Goal: Communication & Community: Share content

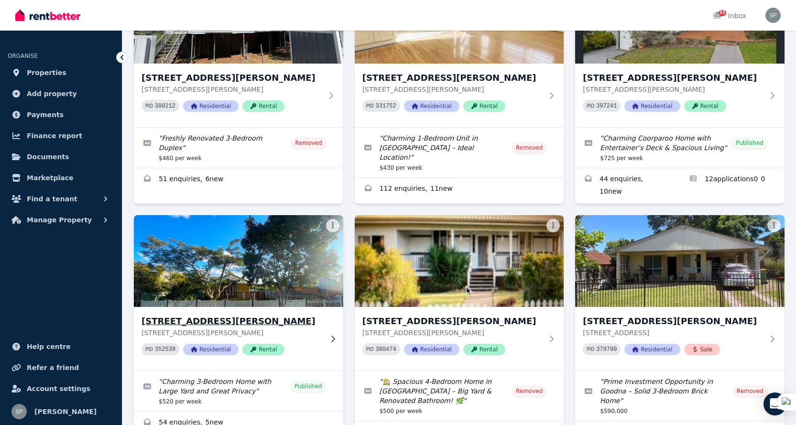
scroll to position [185, 0]
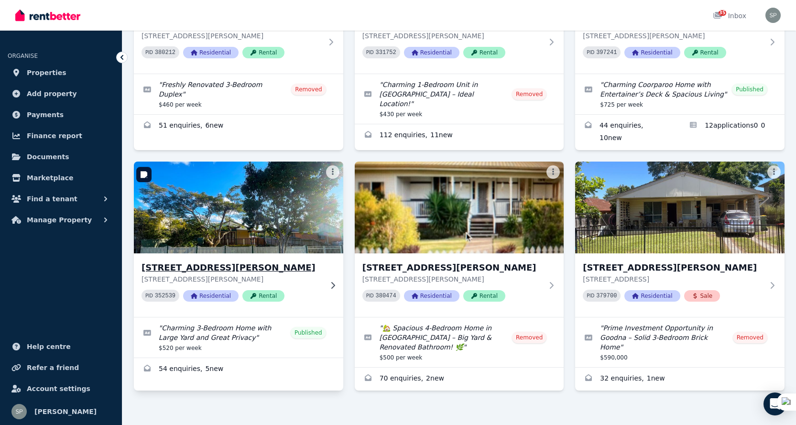
click at [258, 216] on img at bounding box center [239, 207] width 220 height 97
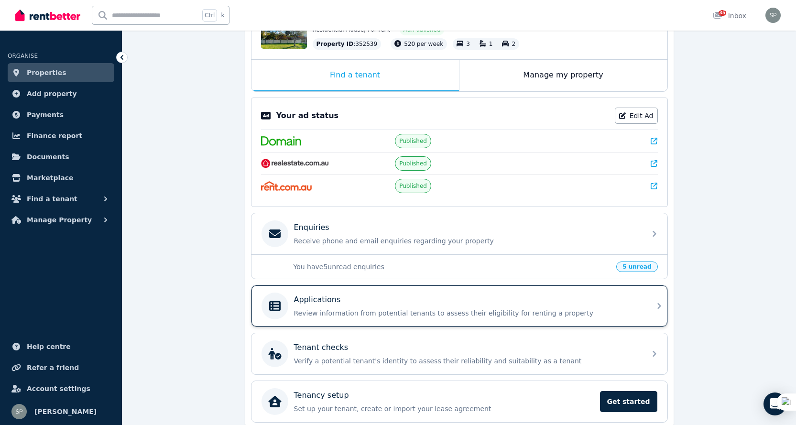
scroll to position [143, 0]
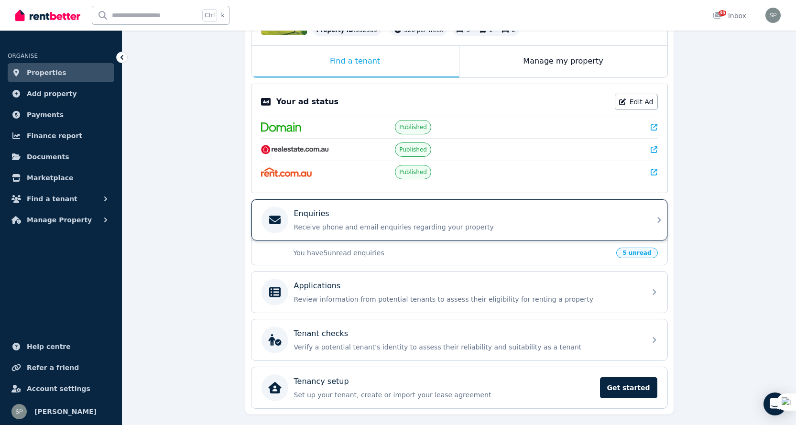
click at [644, 226] on div "Enquiries Receive phone and email enquiries regarding your property" at bounding box center [459, 219] width 416 height 41
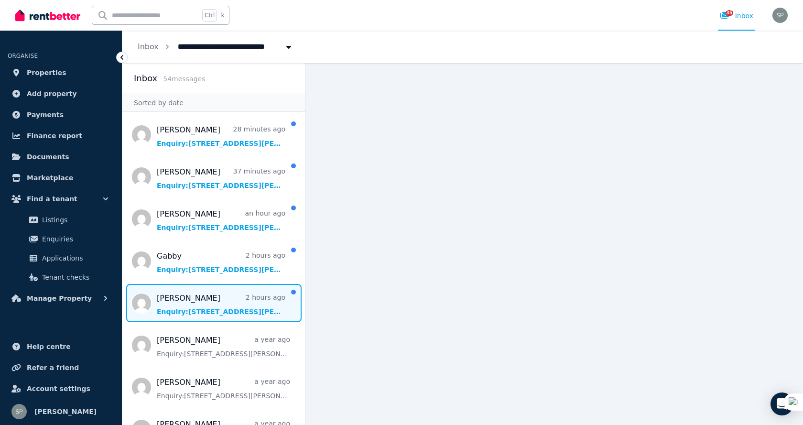
click at [241, 303] on span "Message list" at bounding box center [213, 303] width 183 height 38
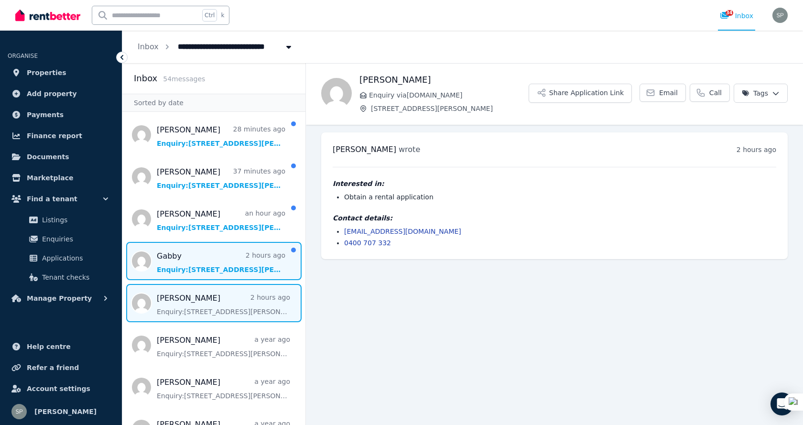
click at [208, 263] on span "Message list" at bounding box center [213, 261] width 183 height 38
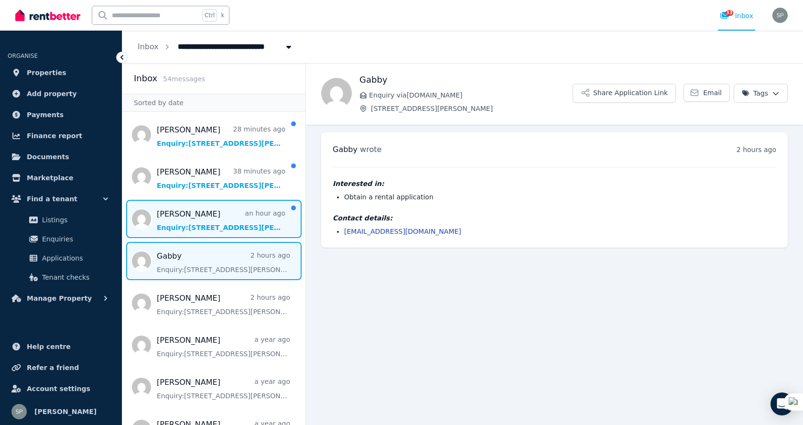
click at [215, 221] on span "Message list" at bounding box center [213, 219] width 183 height 38
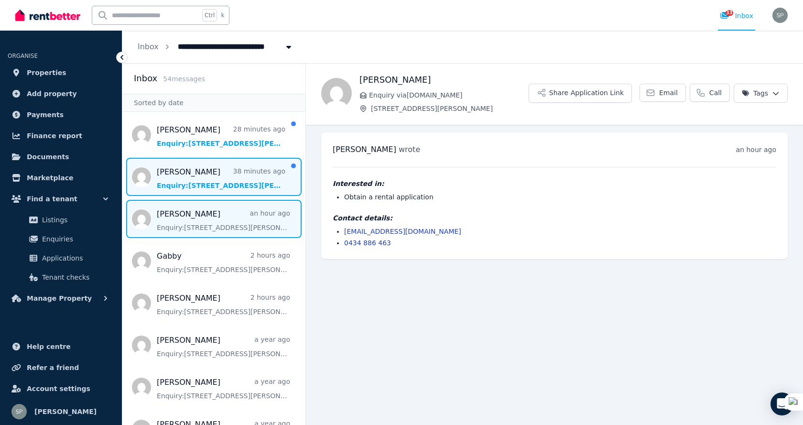
click at [226, 177] on span "Message list" at bounding box center [213, 177] width 183 height 38
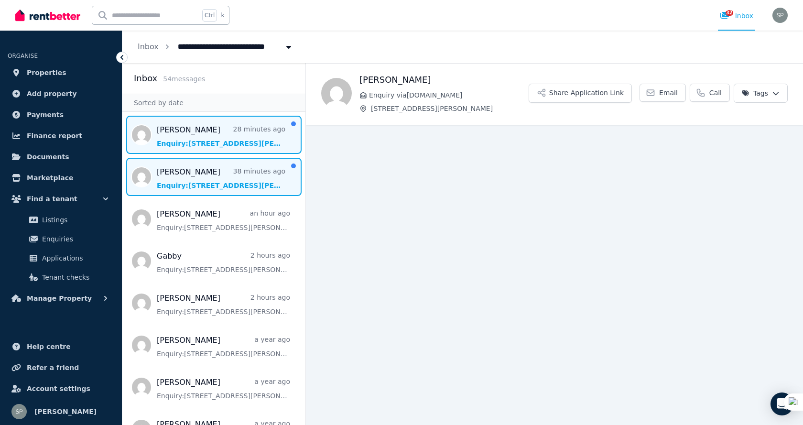
click at [215, 131] on span "Message list" at bounding box center [213, 135] width 183 height 38
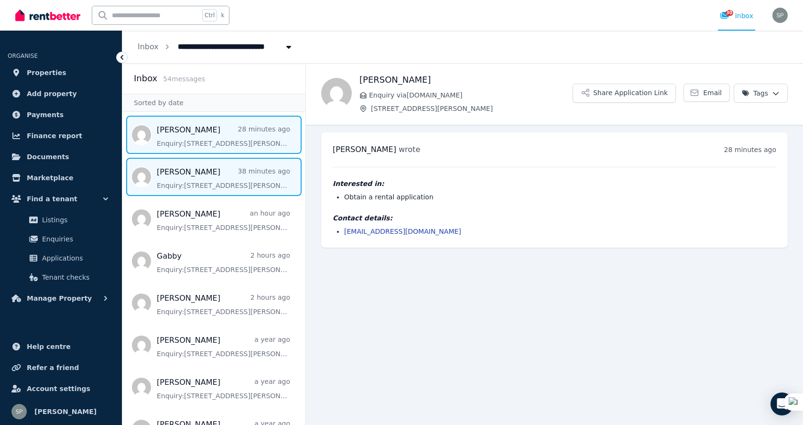
click at [219, 178] on span "Message list" at bounding box center [213, 177] width 183 height 38
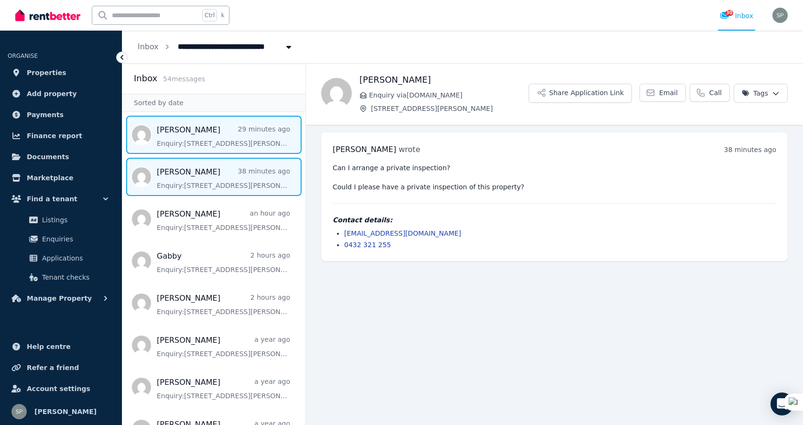
click at [247, 136] on span "Message list" at bounding box center [213, 135] width 183 height 38
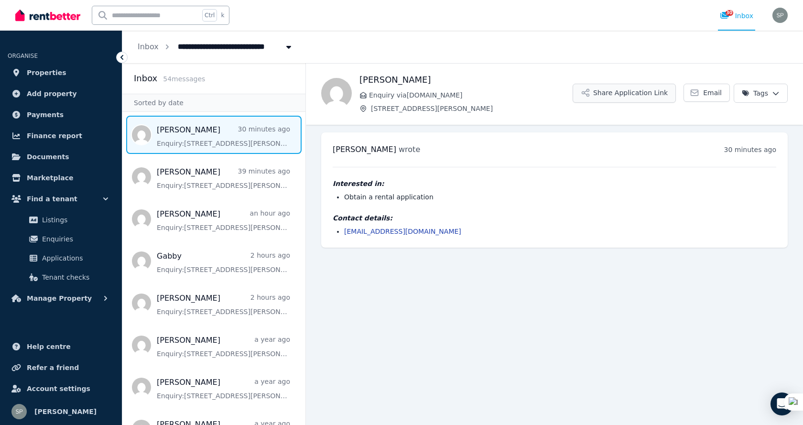
click at [624, 92] on button "Share Application Link" at bounding box center [624, 93] width 103 height 19
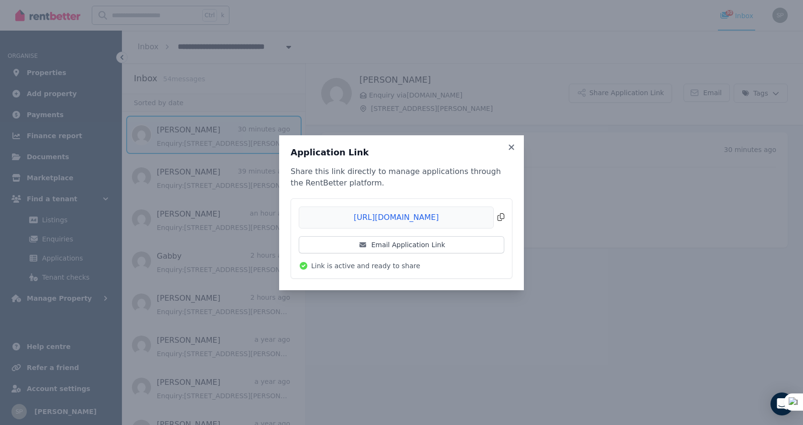
click at [422, 217] on span "Copied!" at bounding box center [402, 218] width 206 height 22
